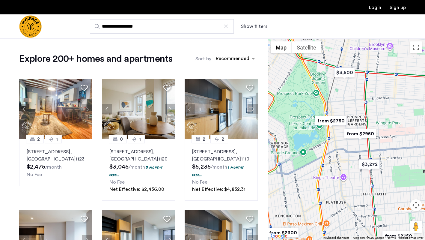
click at [334, 119] on img "from $2750" at bounding box center [330, 120] width 37 height 13
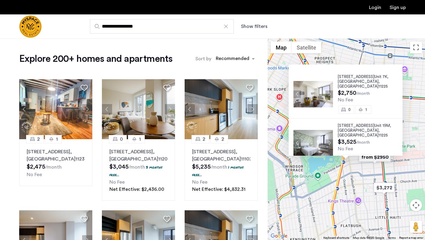
click at [307, 86] on img at bounding box center [313, 94] width 40 height 26
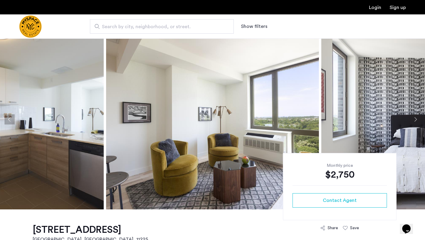
scroll to position [7, 0]
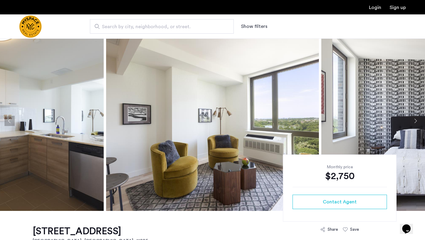
click at [415, 122] on button "Next apartment" at bounding box center [415, 121] width 10 height 10
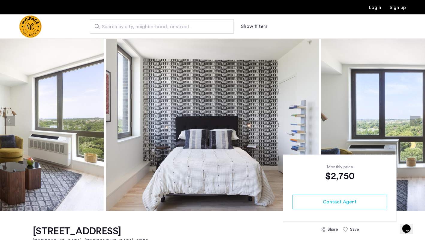
click at [415, 122] on button "Next apartment" at bounding box center [415, 121] width 10 height 10
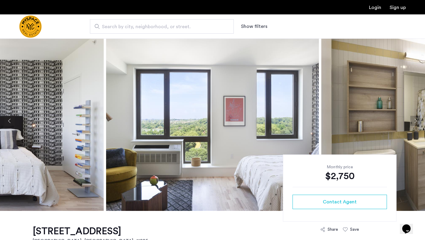
click at [415, 122] on button "Next apartment" at bounding box center [415, 121] width 10 height 10
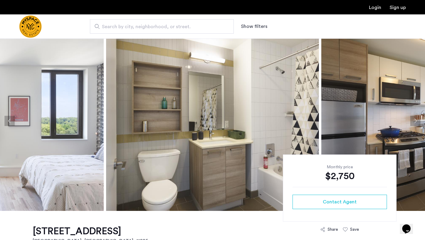
click at [415, 122] on button "Next apartment" at bounding box center [415, 121] width 10 height 10
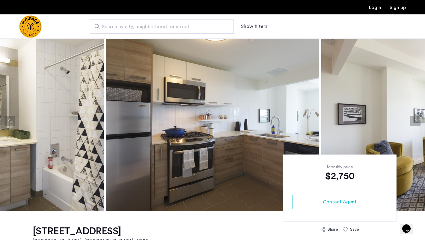
click at [415, 122] on button "Next apartment" at bounding box center [415, 121] width 10 height 10
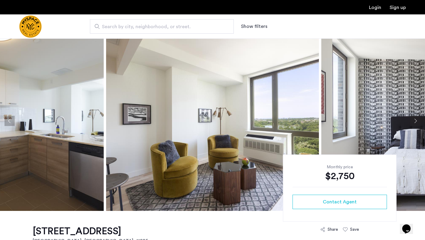
click at [415, 122] on button "Next apartment" at bounding box center [415, 121] width 10 height 10
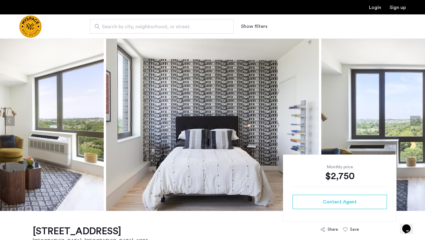
click at [415, 122] on button "Next apartment" at bounding box center [415, 121] width 10 height 10
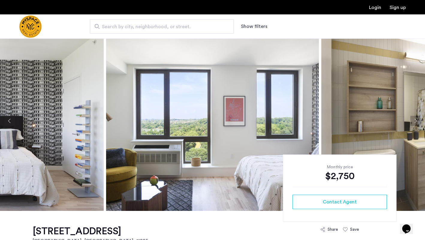
click at [415, 121] on button "Next apartment" at bounding box center [415, 121] width 10 height 10
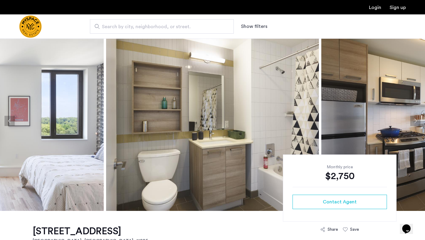
click at [415, 121] on button "Next apartment" at bounding box center [415, 121] width 10 height 10
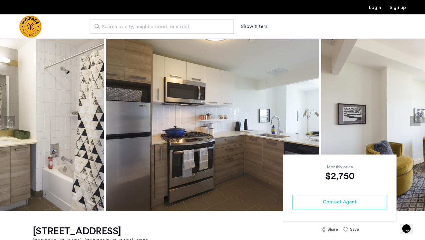
click at [415, 121] on button "Next apartment" at bounding box center [415, 121] width 10 height 10
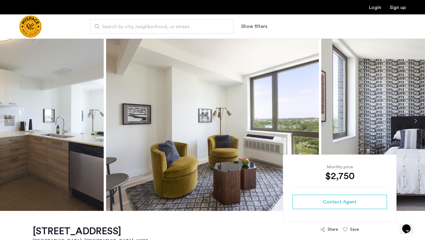
click at [415, 121] on button "Next apartment" at bounding box center [415, 121] width 10 height 10
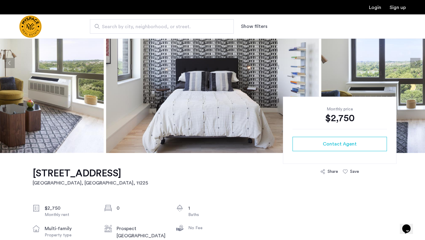
scroll to position [64, 0]
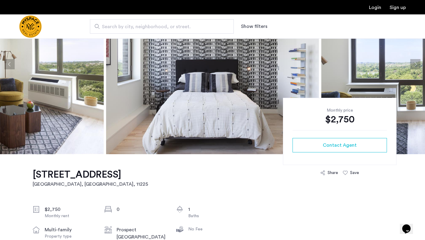
click at [40, 19] on img "Cazamio Logo" at bounding box center [30, 26] width 22 height 22
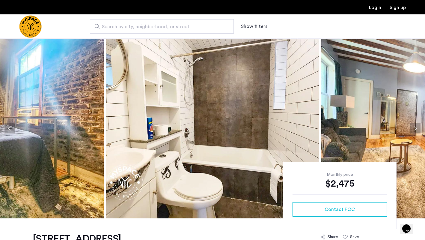
click at [248, 29] on button "Show filters" at bounding box center [254, 26] width 26 height 7
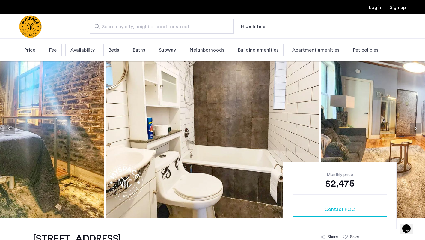
click at [38, 50] on div "Price" at bounding box center [29, 50] width 21 height 12
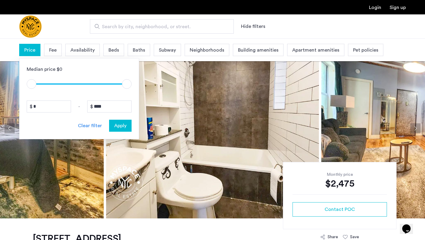
type input "****"
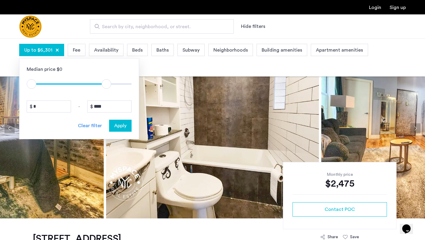
drag, startPoint x: 106, startPoint y: 85, endPoint x: 77, endPoint y: 86, distance: 29.4
click at [77, 86] on span "ngx-slider" at bounding box center [68, 83] width 75 height 10
click at [62, 83] on span "ngx-slider" at bounding box center [84, 83] width 44 height 10
type input "****"
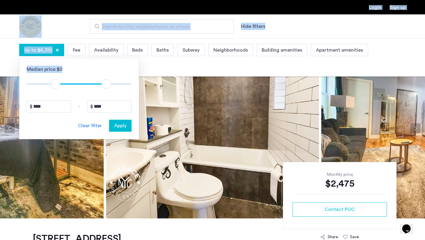
drag, startPoint x: 56, startPoint y: 84, endPoint x: 15, endPoint y: 84, distance: 40.7
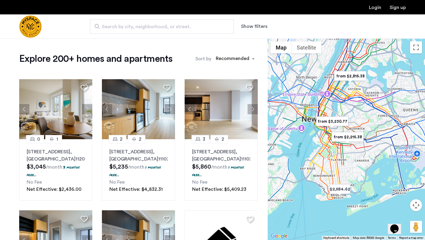
click at [179, 29] on span "Search by city, neighborhood, or street." at bounding box center [159, 26] width 115 height 7
click at [179, 29] on input "Search by city, neighborhood, or street." at bounding box center [162, 26] width 144 height 14
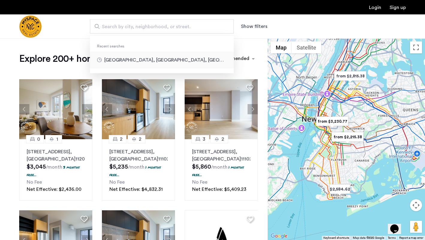
type input "**********"
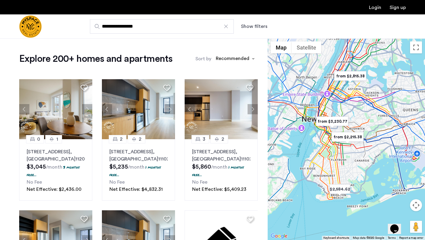
click at [258, 24] on button "Show filters" at bounding box center [254, 26] width 26 height 7
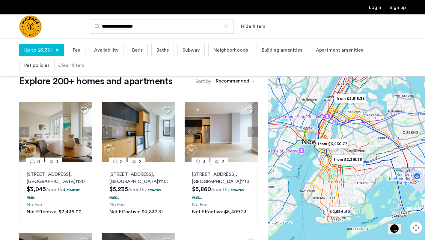
click at [55, 51] on div at bounding box center [57, 50] width 4 height 4
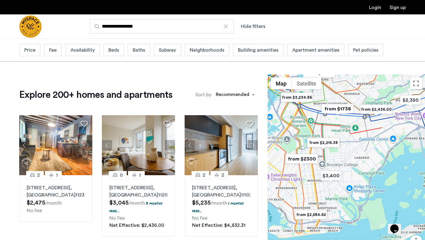
drag, startPoint x: 325, startPoint y: 123, endPoint x: 357, endPoint y: 98, distance: 40.4
click at [357, 98] on div at bounding box center [345, 174] width 157 height 201
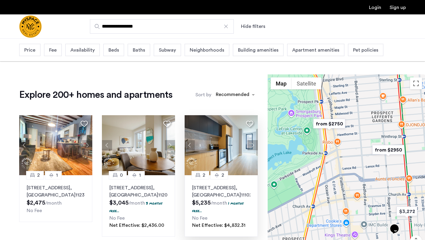
drag, startPoint x: 328, startPoint y: 141, endPoint x: 252, endPoint y: 179, distance: 85.0
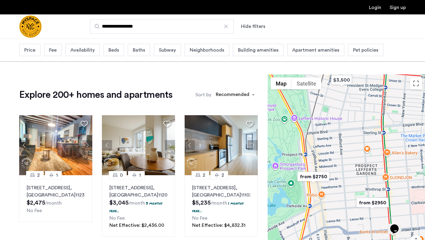
drag, startPoint x: 321, startPoint y: 156, endPoint x: 305, endPoint y: 210, distance: 55.9
click at [305, 210] on div at bounding box center [345, 174] width 157 height 201
click at [318, 177] on img "from $2750" at bounding box center [313, 175] width 37 height 13
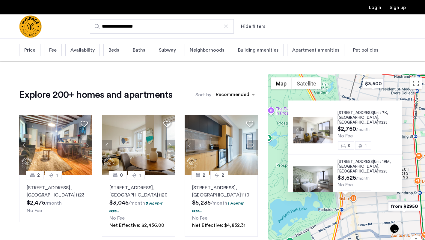
click at [305, 206] on div "626 Flatbush Ave, Unit 7K, Brooklyn , NY 11225 $2,750 /month No Fee 0 1 626 Fla…" at bounding box center [345, 174] width 157 height 201
click at [382, 95] on div "626 Flatbush Ave, Unit 7K, Brooklyn , NY 11225 $2,750 /month No Fee 0 1 626 Fla…" at bounding box center [345, 174] width 157 height 201
click at [375, 87] on img "$3,500" at bounding box center [372, 83] width 25 height 13
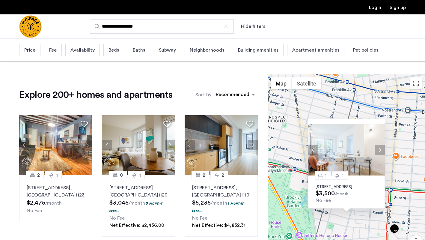
click at [412, 125] on div "1 1 1042 President Street, Unit 2B, Brooklyn, NY 11213 $3,500 /month No Fee" at bounding box center [345, 174] width 157 height 201
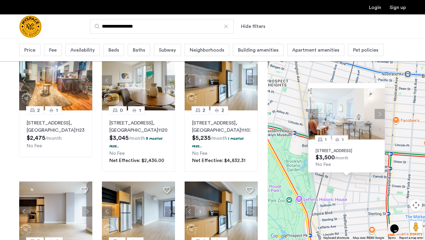
scroll to position [66, 0]
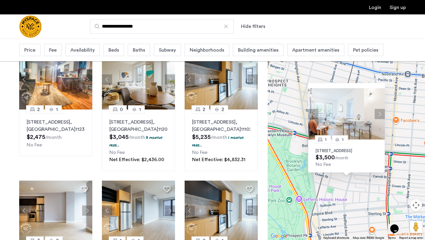
click at [408, 130] on div "1 1 1042 President Street, Unit 2B, Brooklyn, NY 11213 $3,500 /month No Fee" at bounding box center [345, 138] width 157 height 201
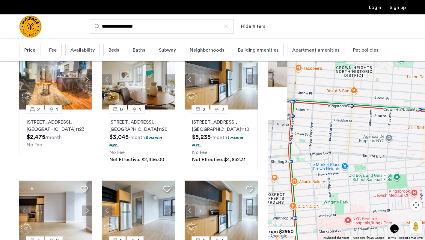
drag, startPoint x: 408, startPoint y: 130, endPoint x: 321, endPoint y: 88, distance: 97.4
click at [320, 88] on div "1 1 1042 President Street, Unit 2B, Brooklyn, NY 11213 $3,500 /month No Fee" at bounding box center [345, 138] width 157 height 201
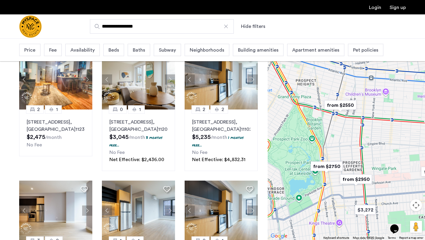
drag, startPoint x: 321, startPoint y: 88, endPoint x: 369, endPoint y: 105, distance: 51.4
click at [369, 105] on div at bounding box center [345, 138] width 157 height 201
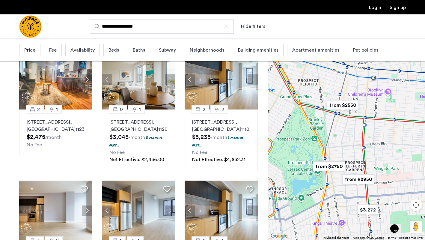
click at [361, 179] on img "from $2950" at bounding box center [358, 178] width 37 height 13
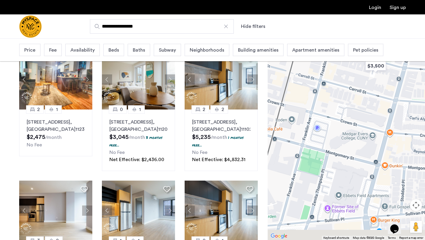
drag, startPoint x: 325, startPoint y: 152, endPoint x: 368, endPoint y: 39, distance: 120.6
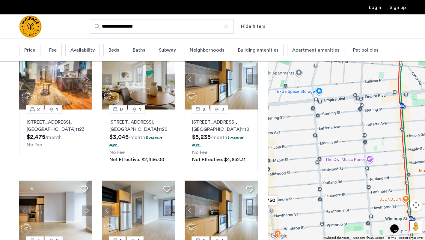
drag, startPoint x: 371, startPoint y: 126, endPoint x: 317, endPoint y: 49, distance: 94.4
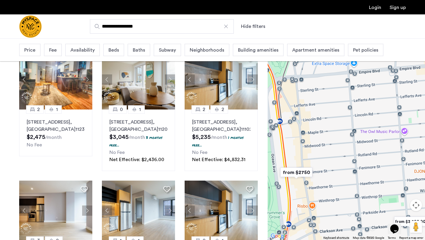
drag, startPoint x: 329, startPoint y: 107, endPoint x: 364, endPoint y: 79, distance: 45.3
click at [364, 79] on div at bounding box center [345, 138] width 157 height 201
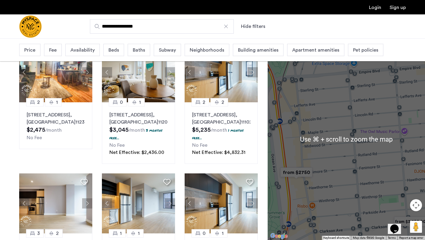
scroll to position [74, 0]
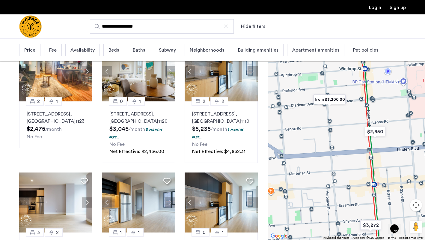
drag, startPoint x: 343, startPoint y: 184, endPoint x: 262, endPoint y: 55, distance: 152.8
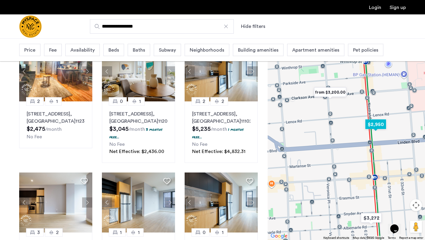
click at [377, 127] on img "$2,950" at bounding box center [375, 123] width 25 height 13
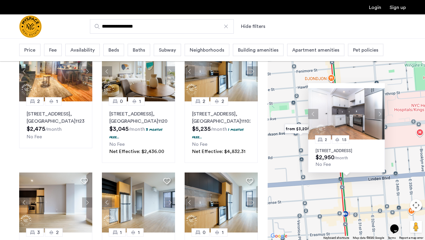
click at [398, 163] on div "2 1.5 1365 Nostrand Ave., Unit 2A, Brooklyn, NY 11226 $2,950 /month No Fee" at bounding box center [345, 138] width 157 height 201
click at [337, 118] on img at bounding box center [346, 113] width 77 height 51
click at [315, 72] on div "2 1.5 1365 Nostrand Ave., Unit 2A, Brooklyn, NY 11226 $2,950 /month No Fee" at bounding box center [345, 138] width 157 height 201
click at [343, 75] on div "2 1.5 1365 Nostrand Ave., Unit 2A, Brooklyn, NY 11226 $2,950 /month No Fee" at bounding box center [345, 138] width 157 height 201
click at [341, 191] on div "2 1.5 1365 Nostrand Ave., Unit 2A, Brooklyn, NY 11226 $2,950 /month No Fee" at bounding box center [345, 138] width 157 height 201
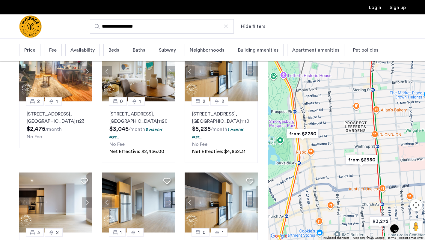
drag, startPoint x: 321, startPoint y: 180, endPoint x: 361, endPoint y: 182, distance: 39.3
click at [361, 182] on div at bounding box center [345, 138] width 157 height 201
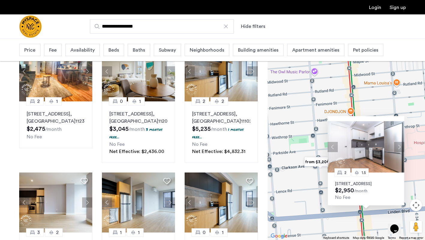
click at [317, 163] on img "from $3,200.00" at bounding box center [320, 161] width 37 height 13
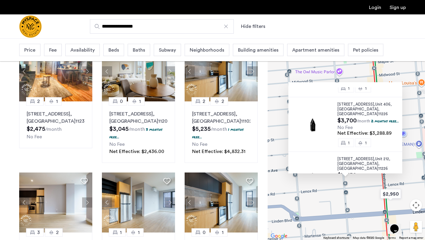
scroll to position [49, 0]
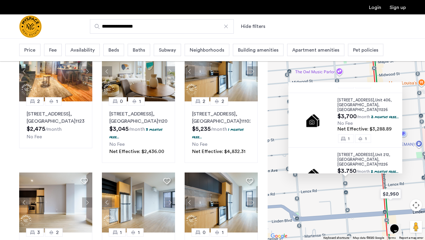
click at [317, 125] on img at bounding box center [313, 120] width 40 height 26
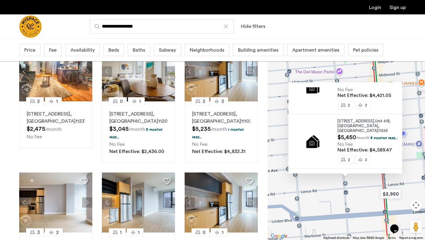
scroll to position [248, 0]
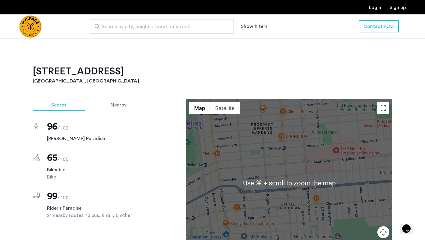
scroll to position [473, 0]
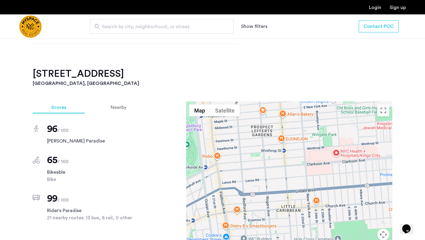
drag, startPoint x: 168, startPoint y: 86, endPoint x: 28, endPoint y: 87, distance: 139.8
click at [28, 87] on div "1365 Nostrand Ave., Prospect Lefferts Gardens, Brooklyn, NY, 11226, Unit 2A Bro…" at bounding box center [212, 98] width 377 height 707
copy h2 "1365 Nostrand Ave., Unit 2A"
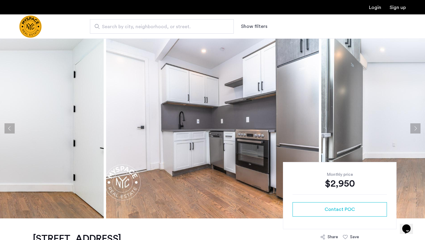
scroll to position [0, 0]
click at [223, 116] on img at bounding box center [212, 128] width 213 height 180
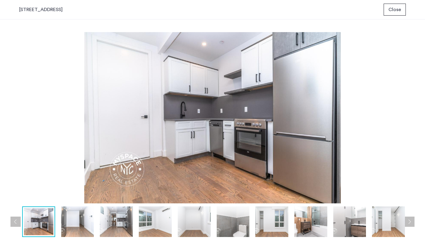
click at [413, 217] on button "Next apartment" at bounding box center [409, 221] width 10 height 10
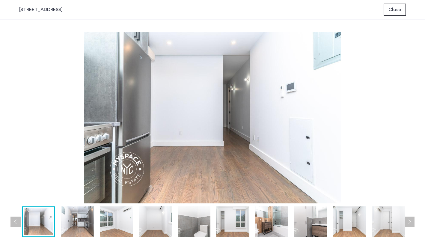
click at [413, 217] on button "Next apartment" at bounding box center [409, 221] width 10 height 10
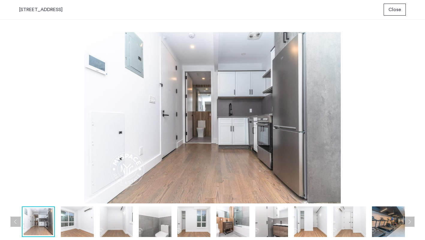
click at [413, 217] on button "Next apartment" at bounding box center [409, 221] width 10 height 10
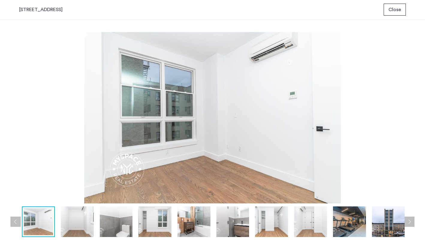
click at [413, 217] on button "Next apartment" at bounding box center [409, 221] width 10 height 10
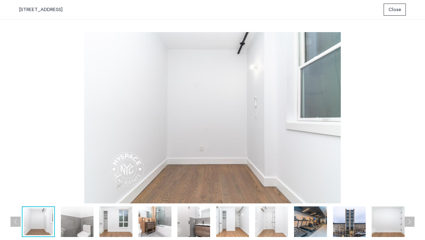
click at [413, 217] on button "Next apartment" at bounding box center [409, 221] width 10 height 10
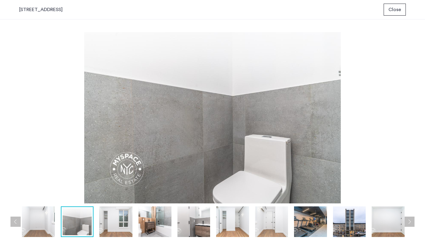
click at [413, 217] on button "Next apartment" at bounding box center [409, 221] width 10 height 10
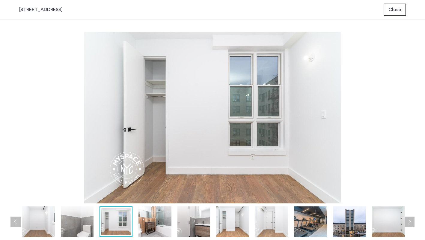
click at [413, 217] on button "Next apartment" at bounding box center [409, 221] width 10 height 10
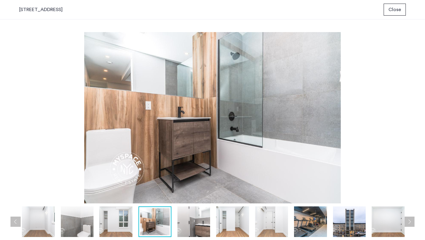
click at [413, 217] on button "Next apartment" at bounding box center [409, 221] width 10 height 10
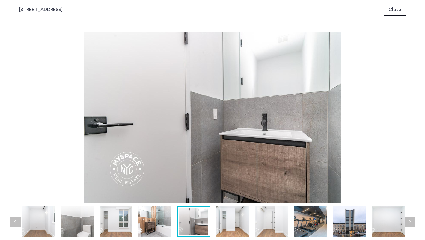
click at [413, 217] on button "Next apartment" at bounding box center [409, 221] width 10 height 10
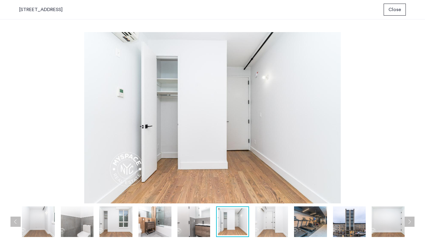
click at [413, 217] on button "Next apartment" at bounding box center [409, 221] width 10 height 10
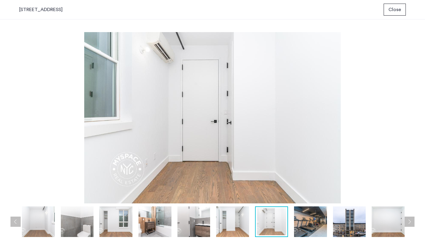
click at [413, 217] on button "Next apartment" at bounding box center [409, 221] width 10 height 10
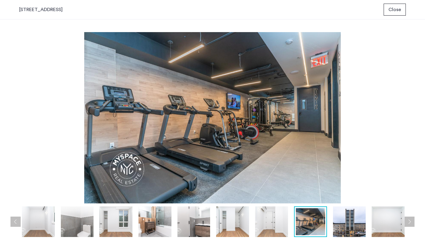
click at [413, 217] on button "Next apartment" at bounding box center [409, 221] width 10 height 10
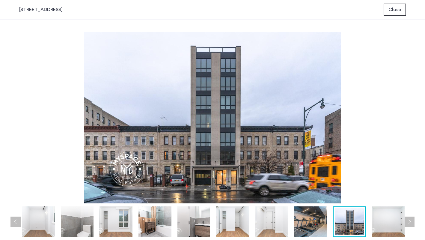
click at [413, 217] on button "Next apartment" at bounding box center [409, 221] width 10 height 10
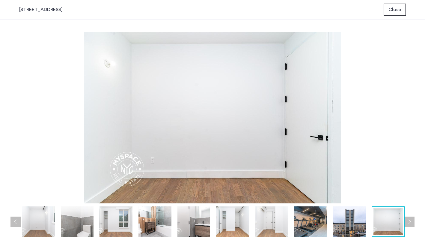
click at [413, 217] on button "Next apartment" at bounding box center [409, 221] width 10 height 10
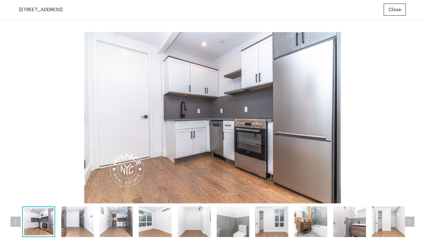
click at [413, 217] on button "Next apartment" at bounding box center [409, 221] width 10 height 10
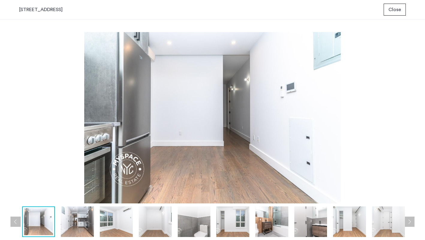
click at [413, 217] on button "Next apartment" at bounding box center [409, 221] width 10 height 10
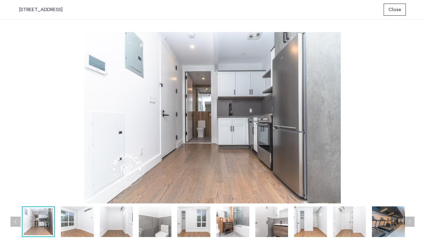
click at [413, 217] on button "Next apartment" at bounding box center [409, 221] width 10 height 10
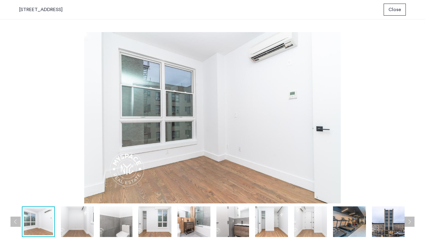
click at [413, 217] on button "Next apartment" at bounding box center [409, 221] width 10 height 10
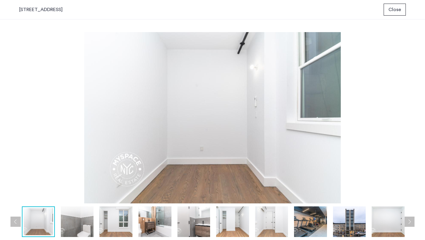
click at [393, 10] on span "Close" at bounding box center [394, 9] width 13 height 7
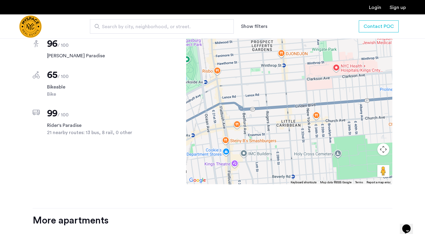
scroll to position [558, 0]
